Goal: Transaction & Acquisition: Obtain resource

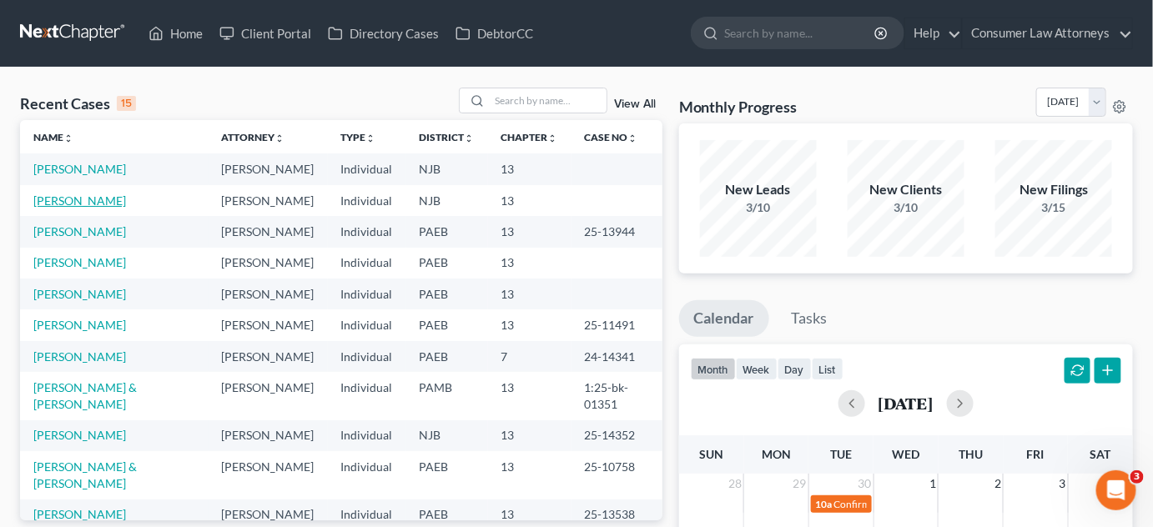
click at [56, 208] on link "[PERSON_NAME]" at bounding box center [79, 201] width 93 height 14
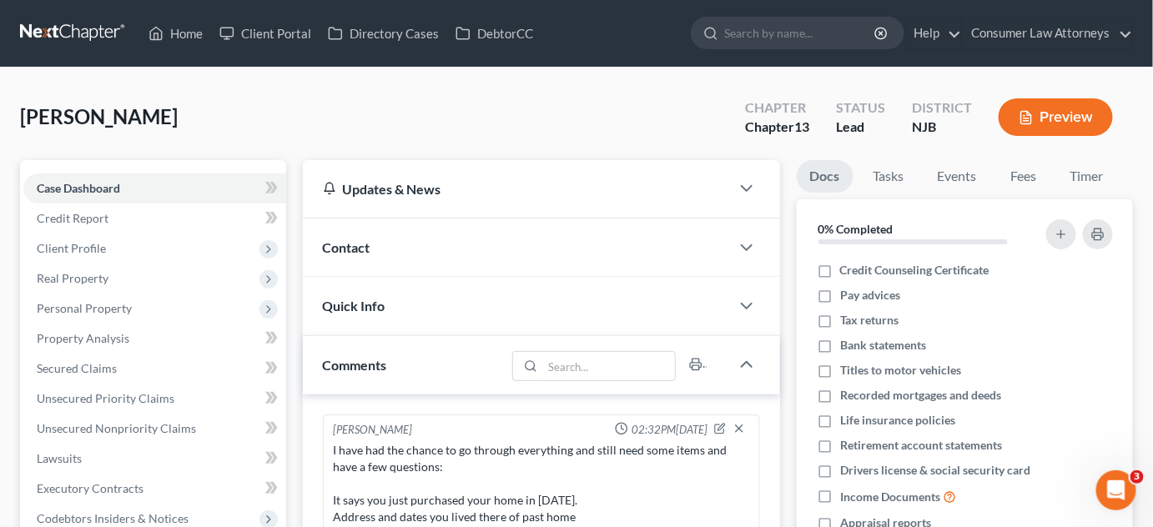
scroll to position [199, 0]
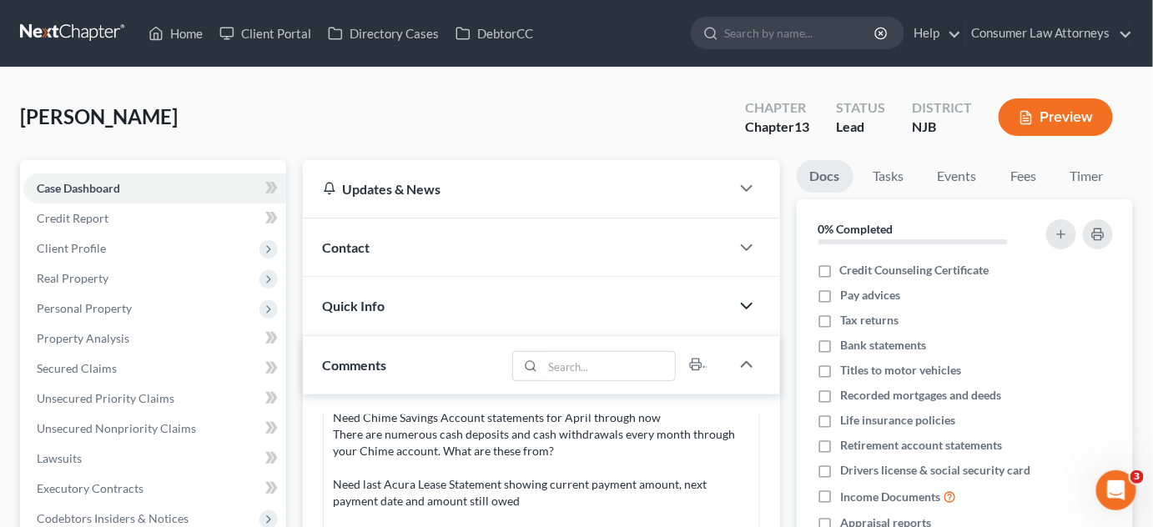
click at [749, 296] on icon "button" at bounding box center [747, 306] width 20 height 20
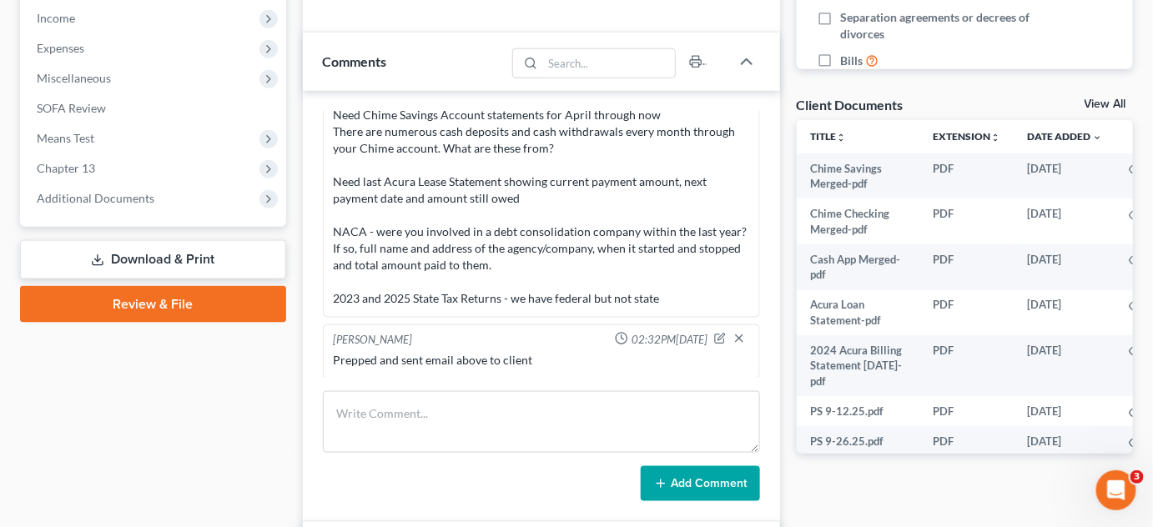
scroll to position [0, 0]
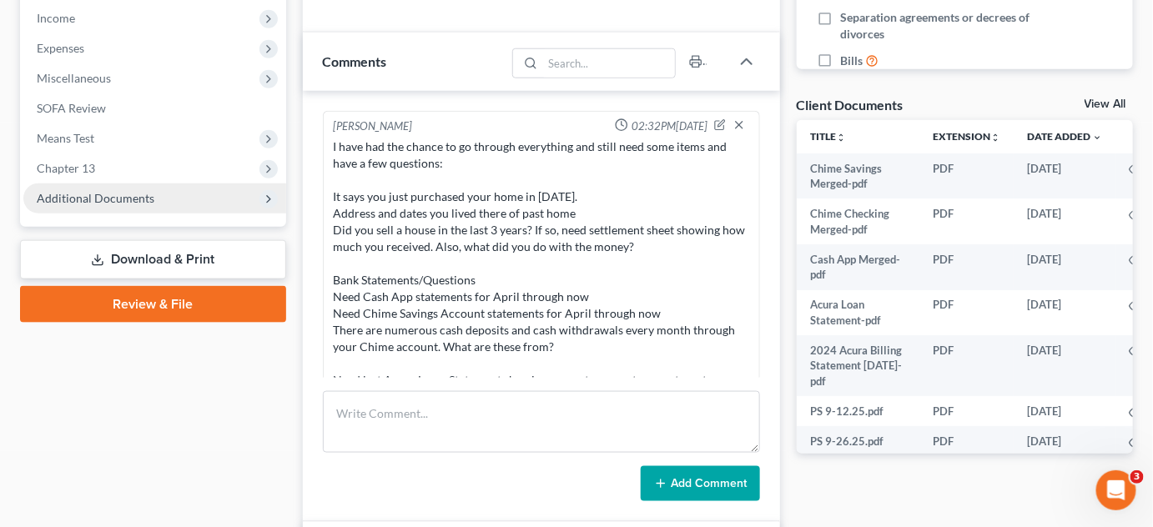
click at [142, 197] on span "Additional Documents" at bounding box center [96, 198] width 118 height 14
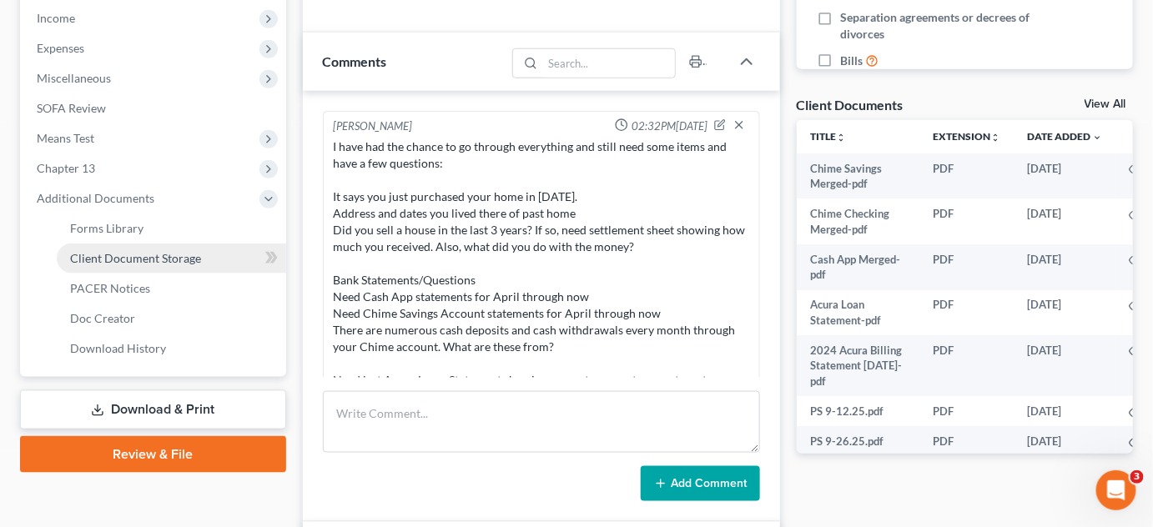
click at [140, 259] on span "Client Document Storage" at bounding box center [135, 258] width 131 height 14
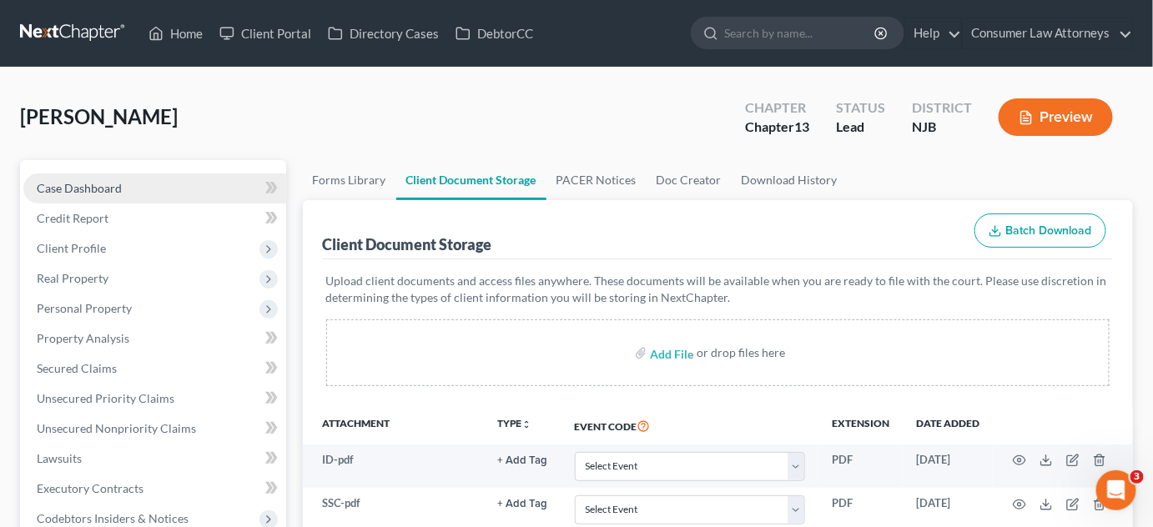
click at [80, 190] on span "Case Dashboard" at bounding box center [79, 188] width 85 height 14
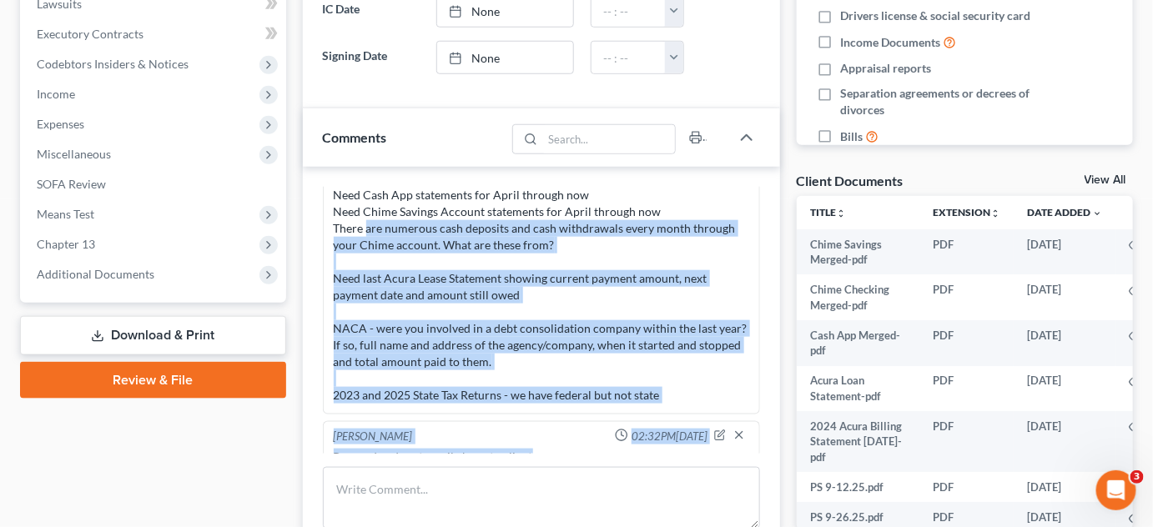
scroll to position [199, 0]
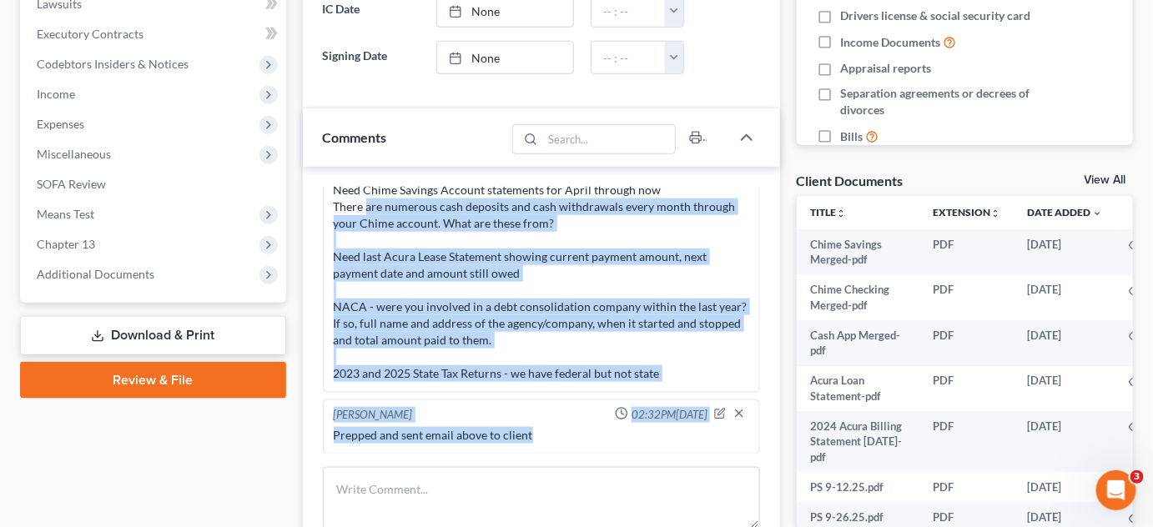
drag, startPoint x: 333, startPoint y: 277, endPoint x: 678, endPoint y: 382, distance: 361.0
click at [678, 382] on div "[PERSON_NAME] 02:32PM[DATE] I have had the chance to go through everything and …" at bounding box center [541, 189] width 437 height 405
copy div "There are numerous cash deposits and cash withdrawals every month through your …"
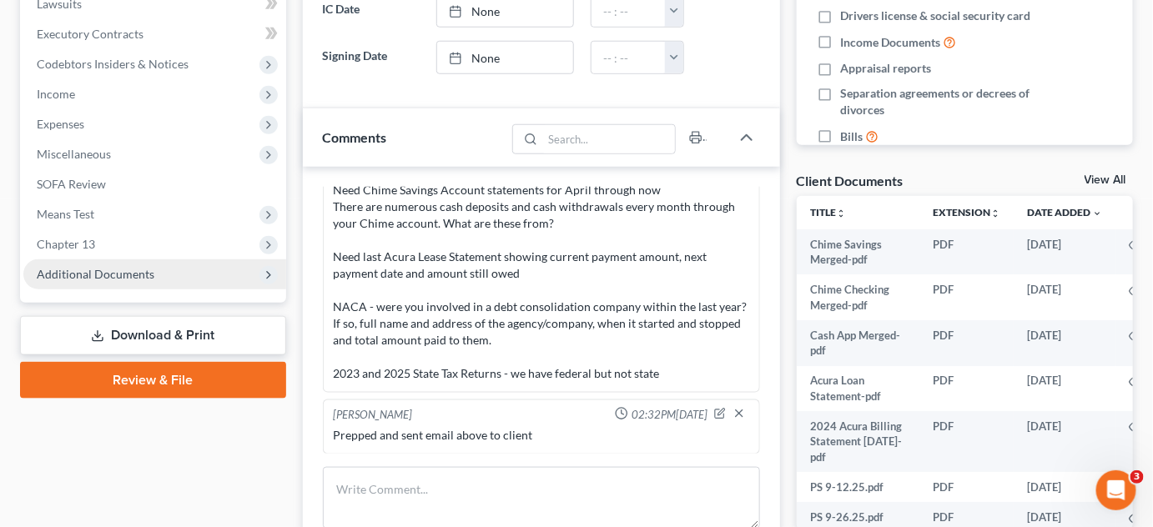
click at [128, 272] on span "Additional Documents" at bounding box center [96, 274] width 118 height 14
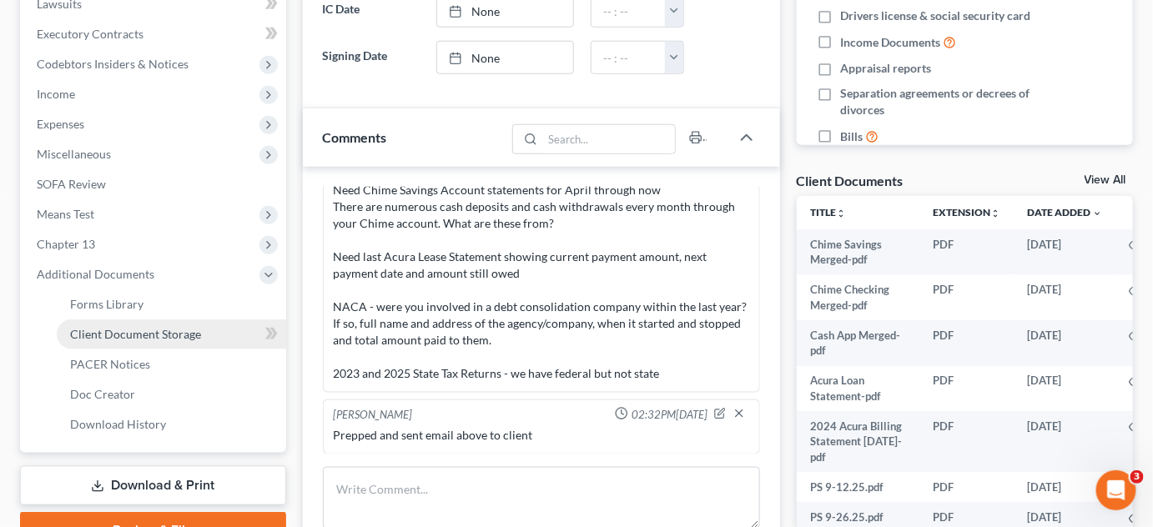
click at [138, 330] on span "Client Document Storage" at bounding box center [135, 334] width 131 height 14
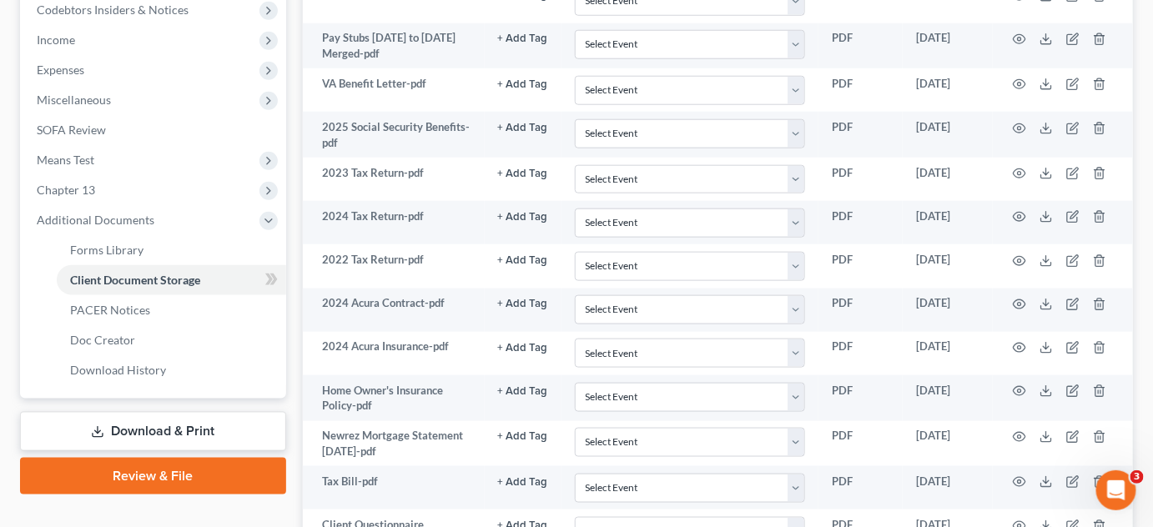
scroll to position [531, 0]
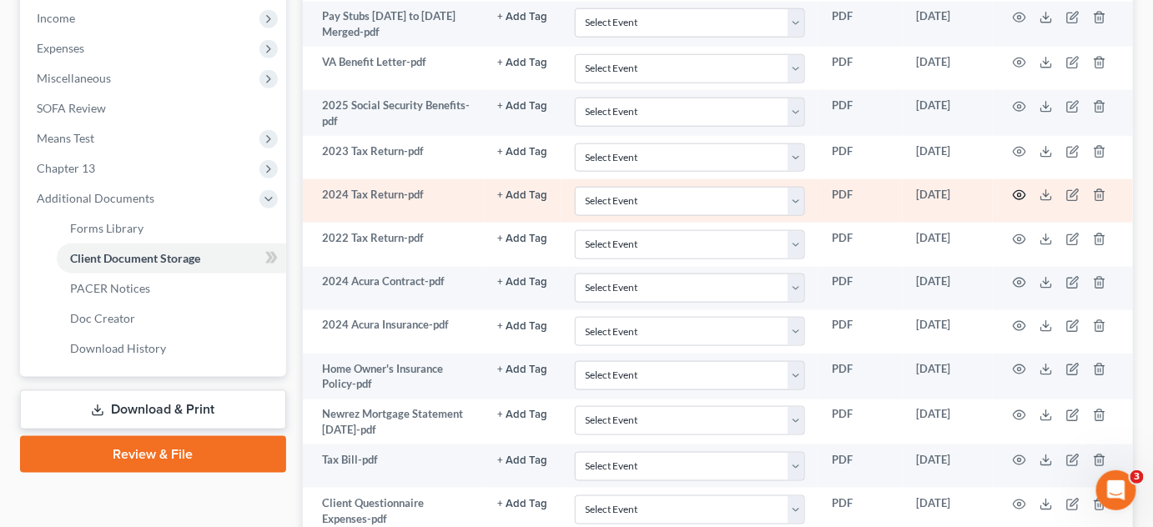
click at [1025, 192] on icon "button" at bounding box center [1020, 195] width 13 height 9
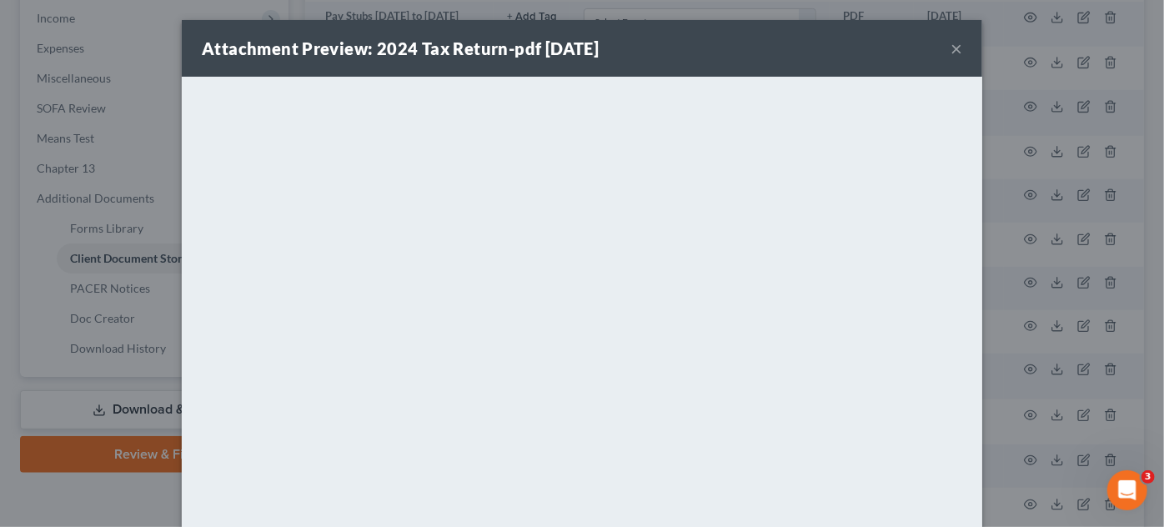
click at [951, 48] on button "×" at bounding box center [957, 48] width 12 height 20
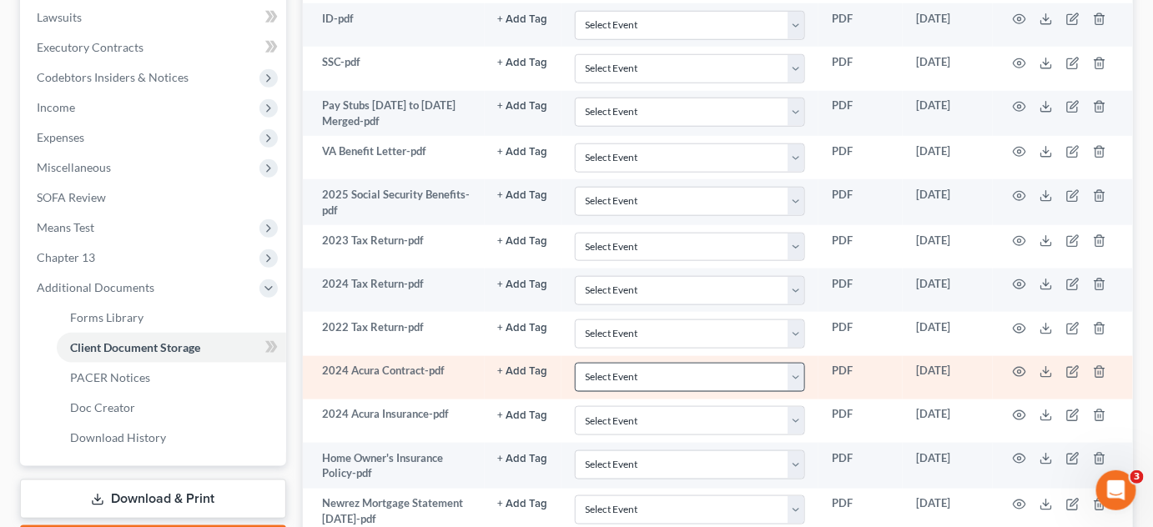
scroll to position [0, 0]
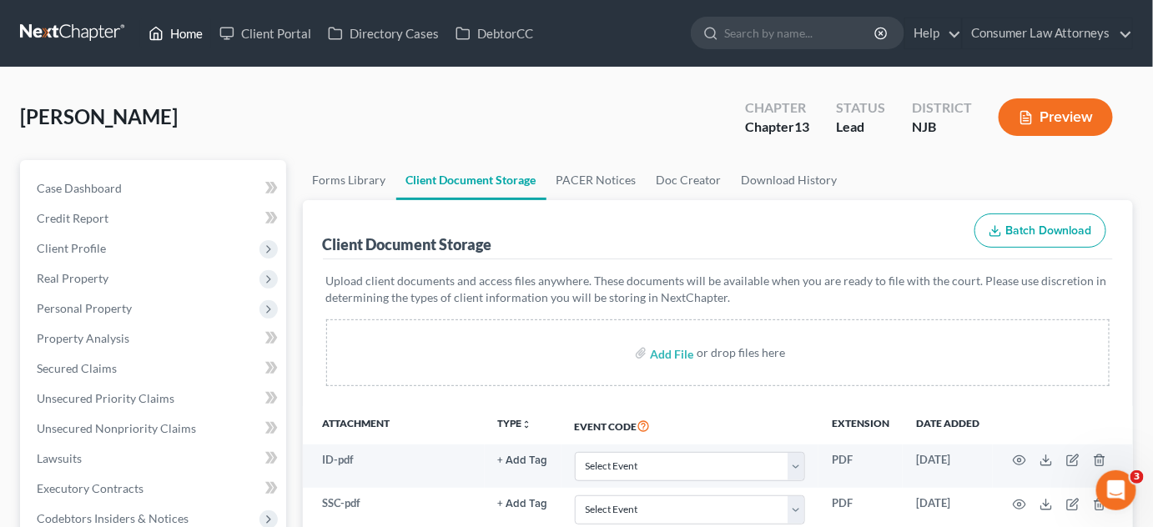
click at [189, 38] on link "Home" at bounding box center [175, 33] width 71 height 30
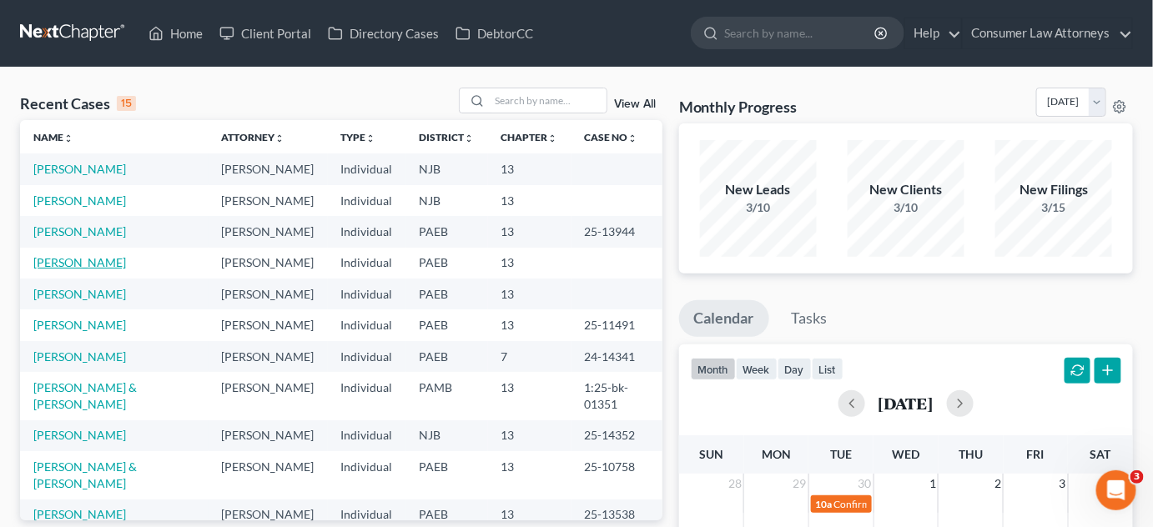
click at [90, 269] on link "[PERSON_NAME]" at bounding box center [79, 262] width 93 height 14
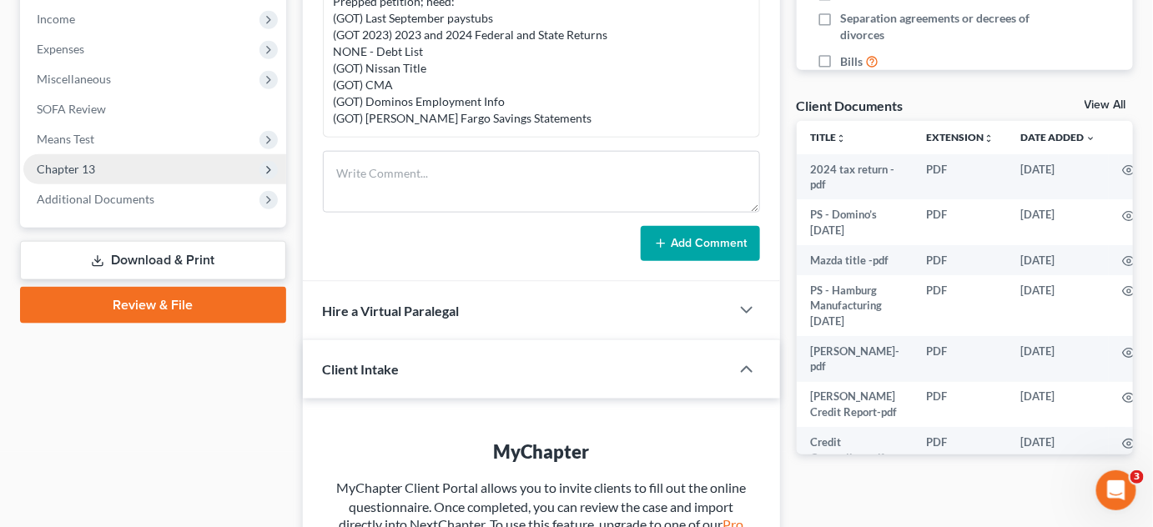
scroll to position [531, 0]
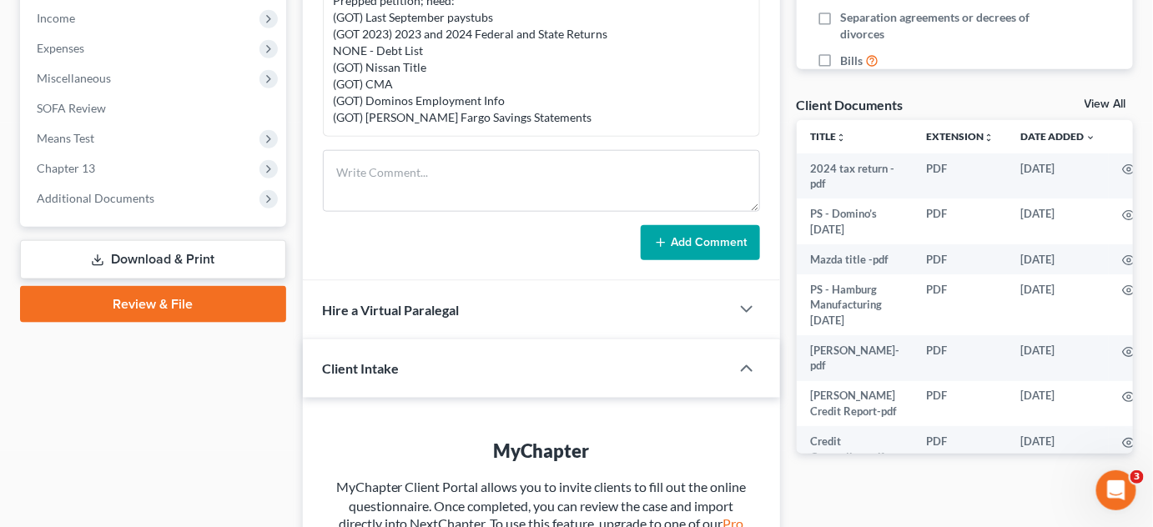
click at [167, 262] on link "Download & Print" at bounding box center [153, 259] width 266 height 39
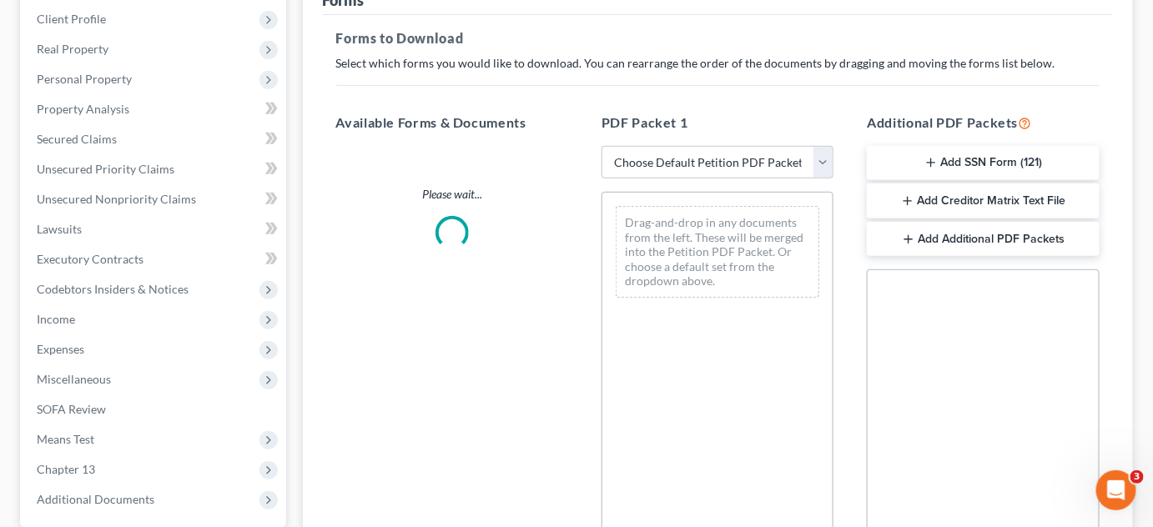
scroll to position [303, 0]
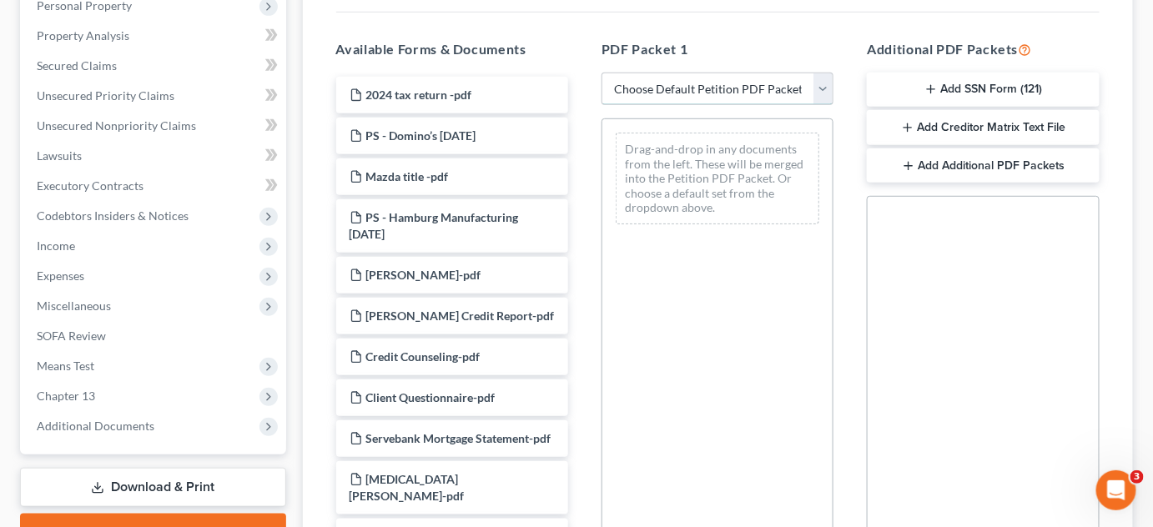
click at [821, 87] on select "Choose Default Petition PDF Packet Complete Bankruptcy Petition (all forms and …" at bounding box center [717, 89] width 232 height 33
select select "0"
click at [607, 73] on select "Choose Default Petition PDF Packet Complete Bankruptcy Petition (all forms and …" at bounding box center [717, 89] width 232 height 33
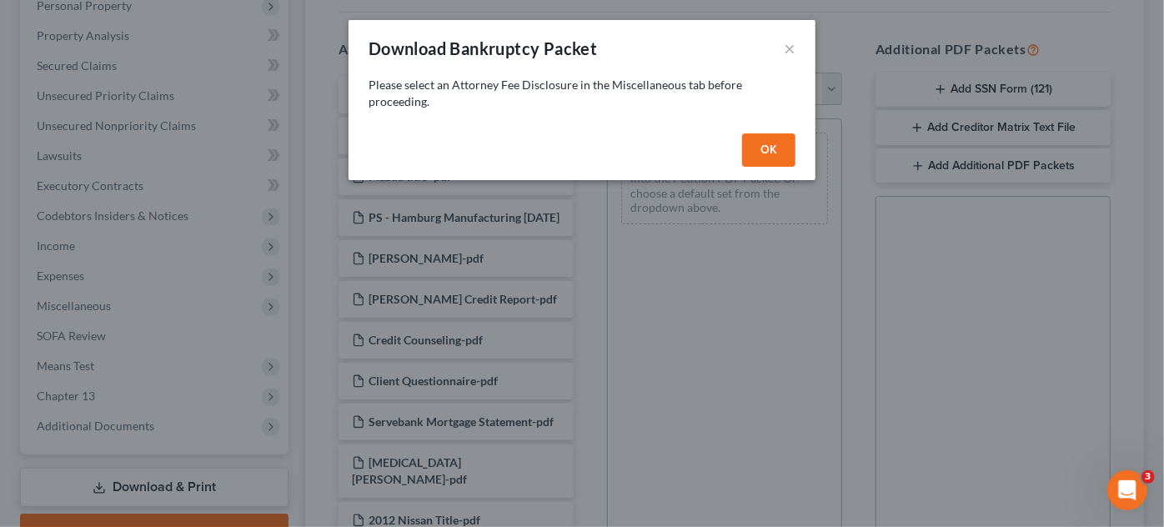
click at [779, 148] on button "OK" at bounding box center [768, 149] width 53 height 33
select select
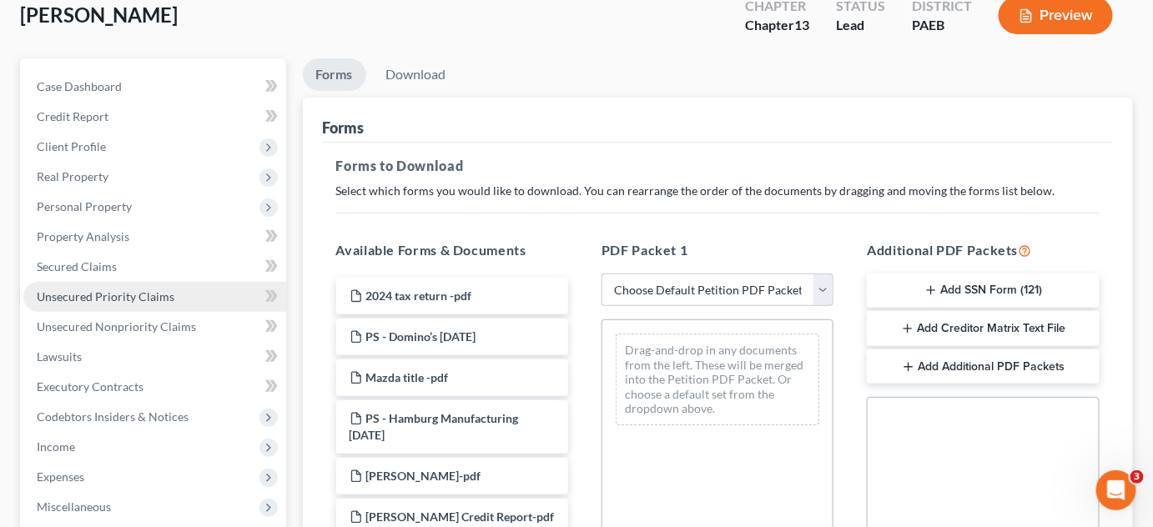
scroll to position [75, 0]
